Goal: Task Accomplishment & Management: Manage account settings

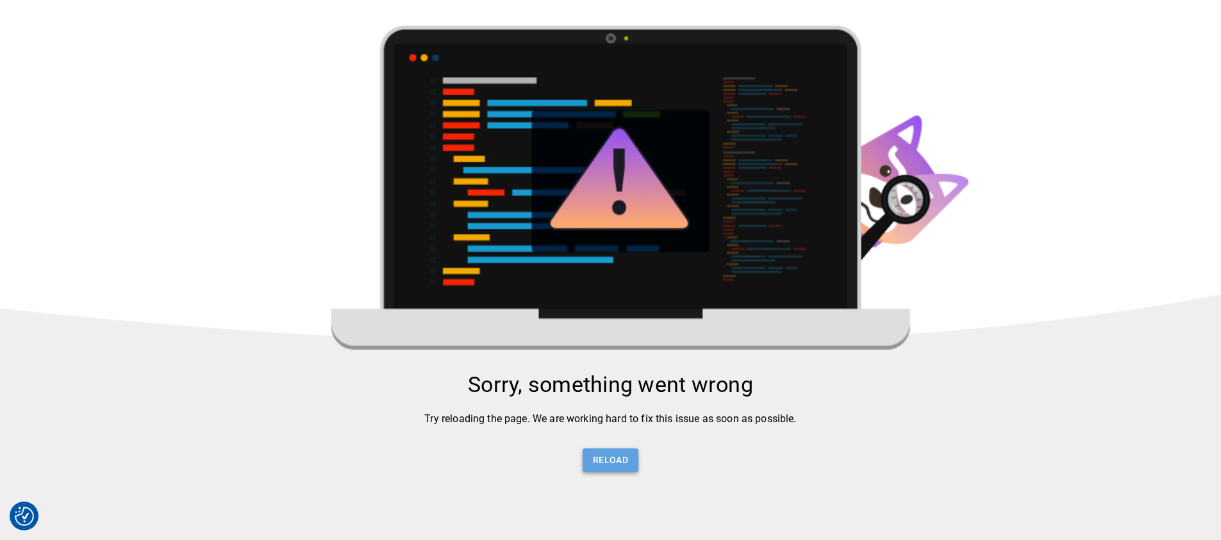
click at [617, 454] on button "Reload" at bounding box center [611, 461] width 56 height 24
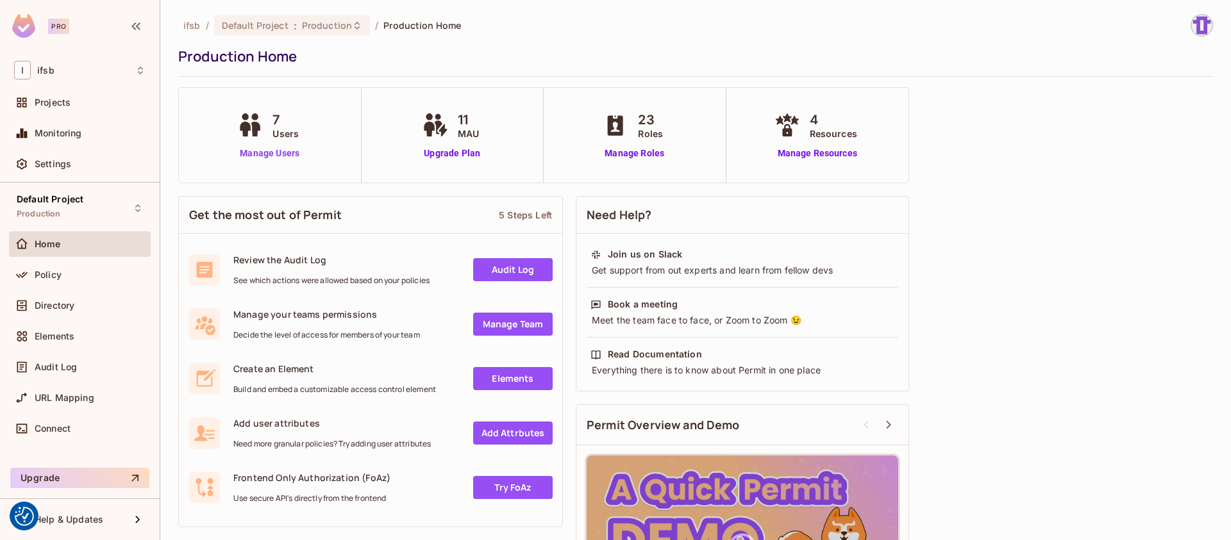
click at [281, 149] on link "Manage Users" at bounding box center [269, 153] width 71 height 13
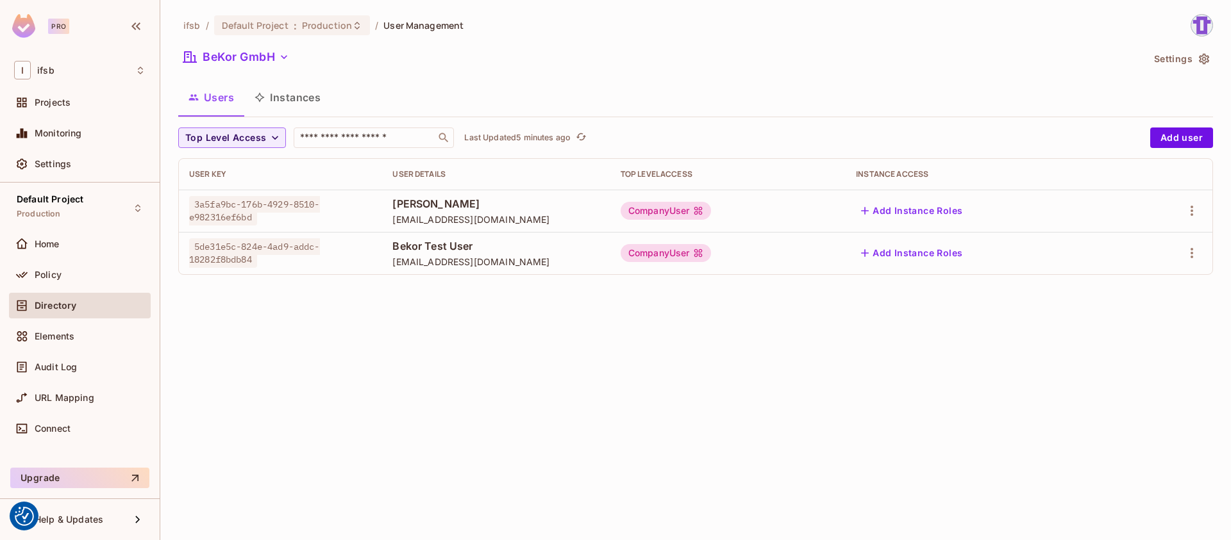
click at [672, 255] on div "CompanyUser" at bounding box center [665, 253] width 91 height 18
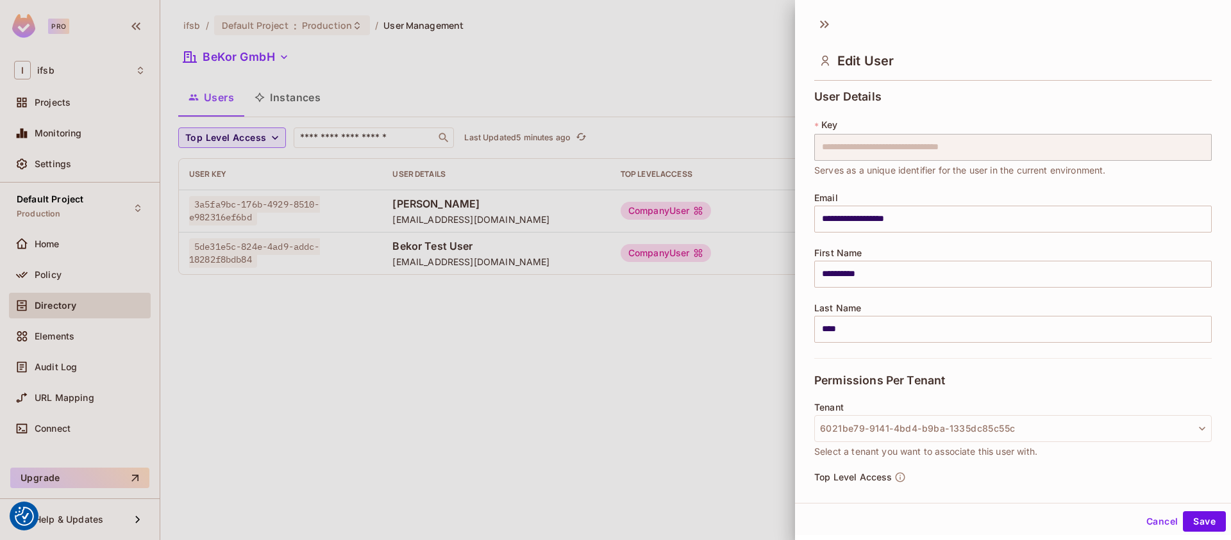
click at [676, 284] on div at bounding box center [615, 270] width 1231 height 540
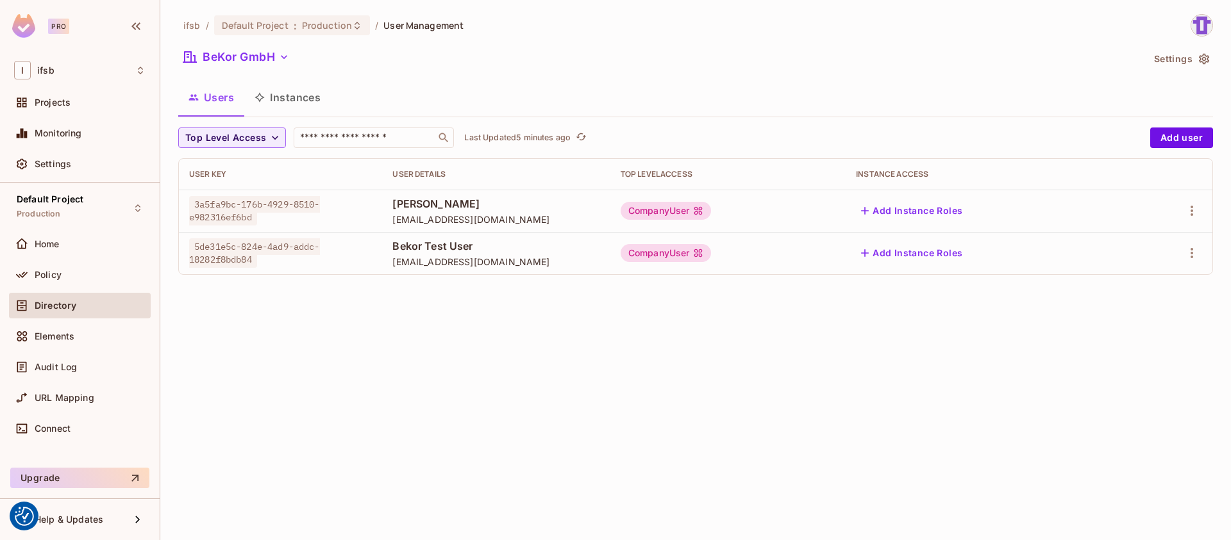
click at [677, 248] on div "CompanyUser" at bounding box center [665, 253] width 91 height 18
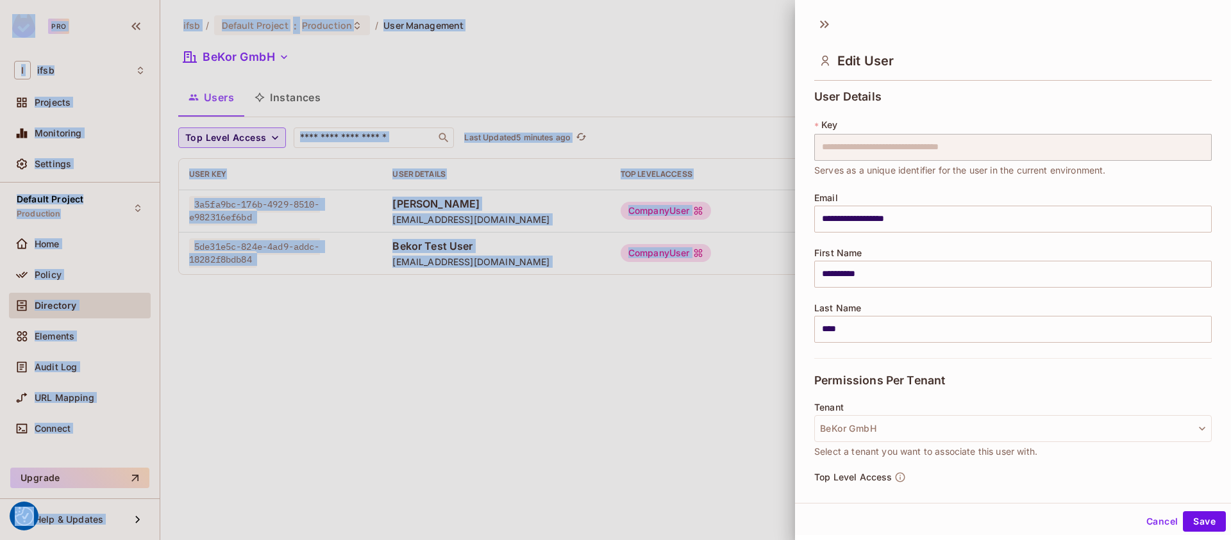
click at [677, 248] on div at bounding box center [615, 270] width 1231 height 540
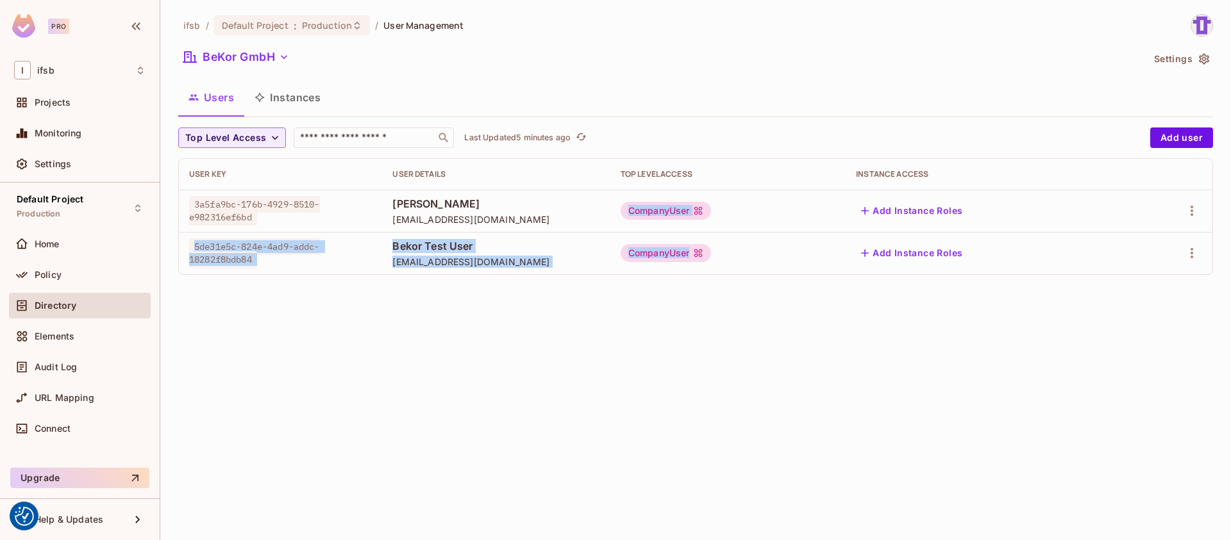
click at [679, 222] on tbody "3a5fa9bc-176b-4929-8510-e982316ef6bd Kevin Alltag k.alltag@bekor.net CompanyUse…" at bounding box center [695, 232] width 1033 height 85
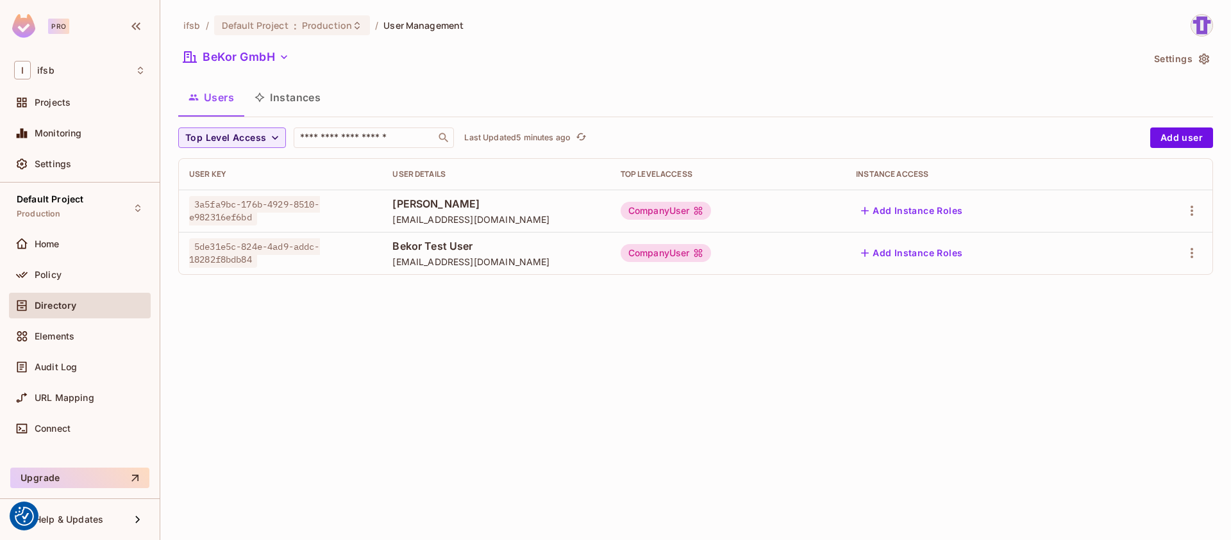
click at [678, 328] on div "ifsb / Default Project : Production / User Management BeKor GmbH Settings Users…" at bounding box center [695, 270] width 1070 height 540
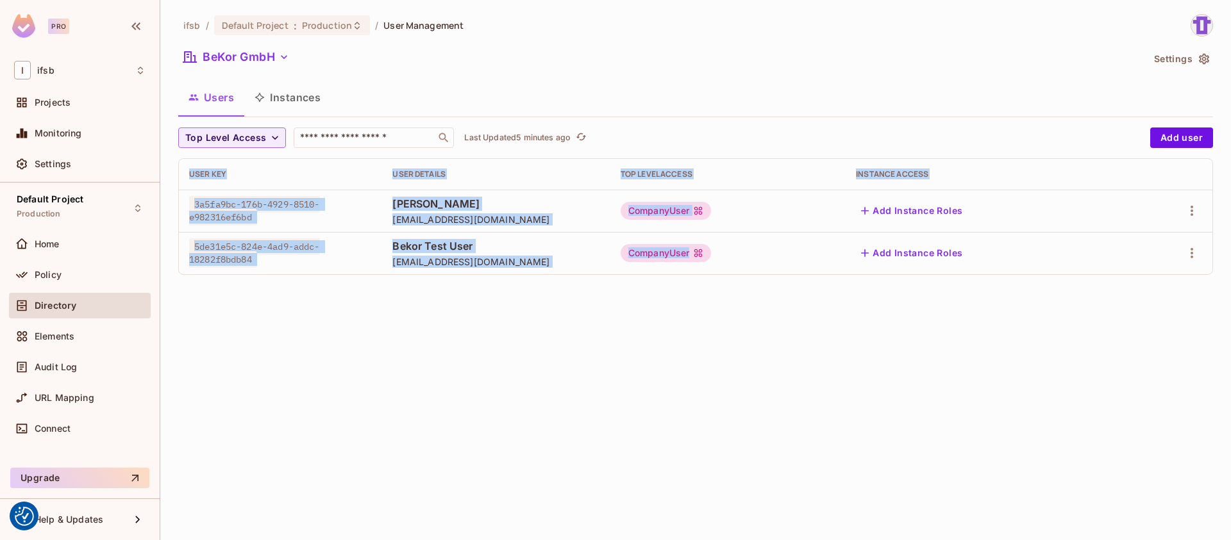
drag, startPoint x: 678, startPoint y: 328, endPoint x: 686, endPoint y: 240, distance: 88.8
click at [686, 240] on div "ifsb / Default Project : Production / User Management BeKor GmbH Settings Users…" at bounding box center [695, 270] width 1070 height 540
click at [686, 329] on div "ifsb / Default Project : Production / User Management BeKor GmbH Settings Users…" at bounding box center [695, 270] width 1070 height 540
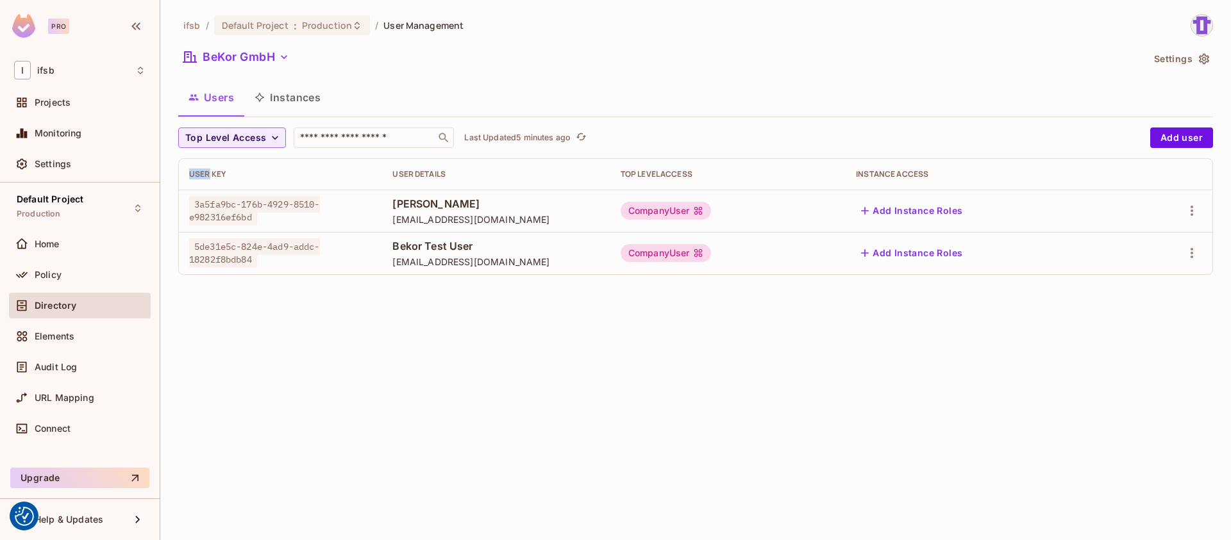
click at [686, 329] on div "ifsb / Default Project : Production / User Management BeKor GmbH Settings Users…" at bounding box center [695, 270] width 1070 height 540
drag, startPoint x: 686, startPoint y: 329, endPoint x: 722, endPoint y: 124, distance: 208.2
click at [722, 124] on div "ifsb / Default Project : Production / User Management BeKor GmbH Settings Users…" at bounding box center [695, 270] width 1070 height 540
click at [722, 124] on div "ifsb / Default Project : Production / User Management BeKor GmbH Settings Users…" at bounding box center [695, 149] width 1034 height 271
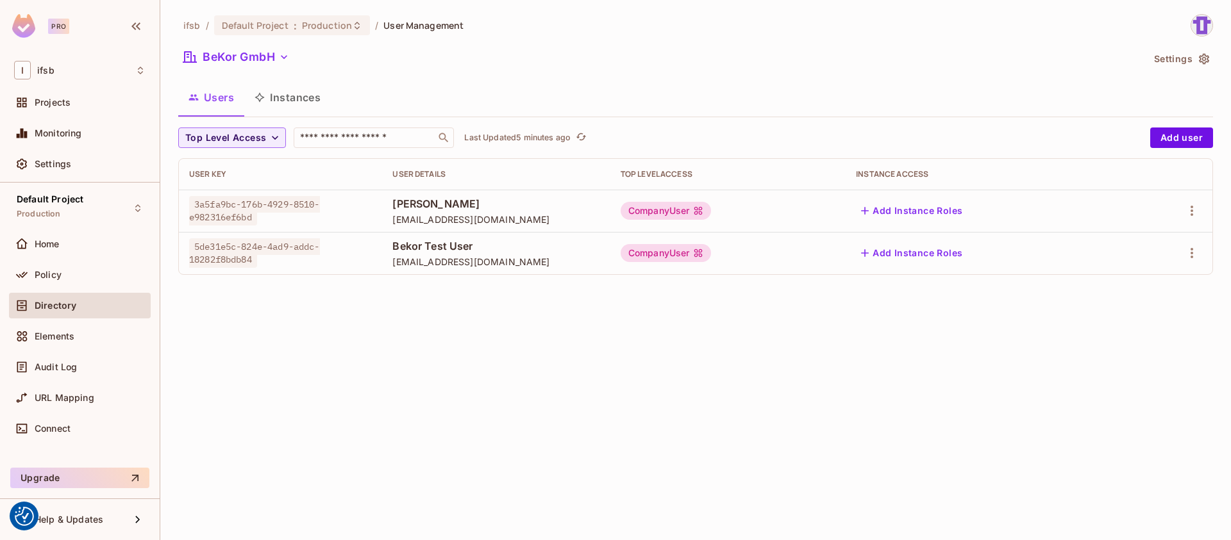
drag, startPoint x: 722, startPoint y: 124, endPoint x: 697, endPoint y: 341, distance: 218.0
click at [697, 341] on div "ifsb / Default Project : Production / User Management BeKor GmbH Settings Users…" at bounding box center [695, 270] width 1070 height 540
click at [373, 91] on div "Users Instances" at bounding box center [695, 97] width 1034 height 32
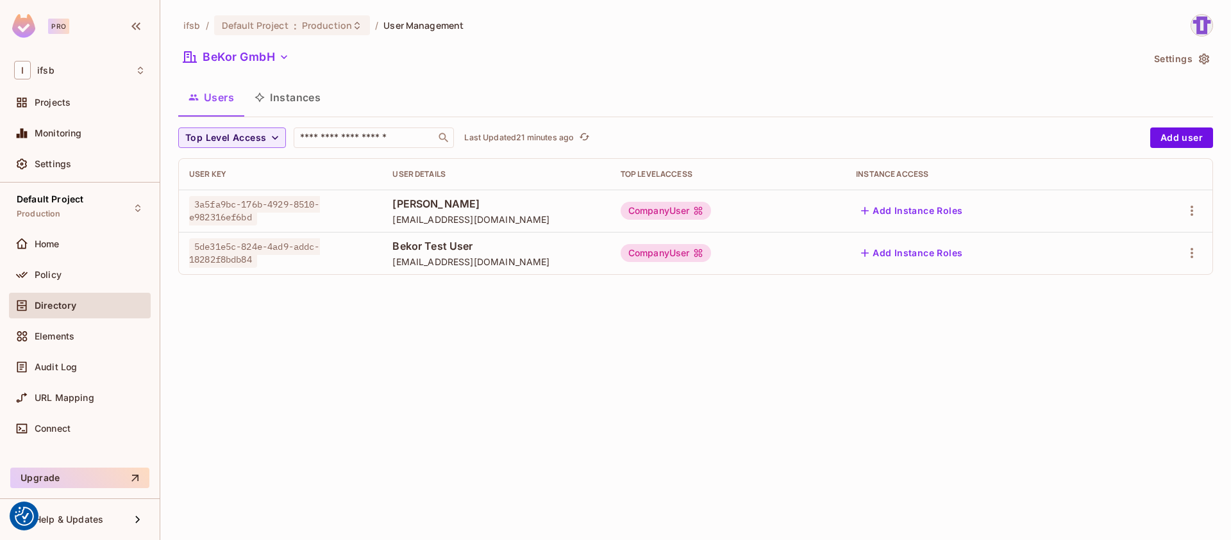
click at [373, 91] on div "Users Instances" at bounding box center [695, 97] width 1034 height 32
click at [426, 67] on div "BeKor GmbH" at bounding box center [660, 59] width 964 height 24
